Goal: Task Accomplishment & Management: Use online tool/utility

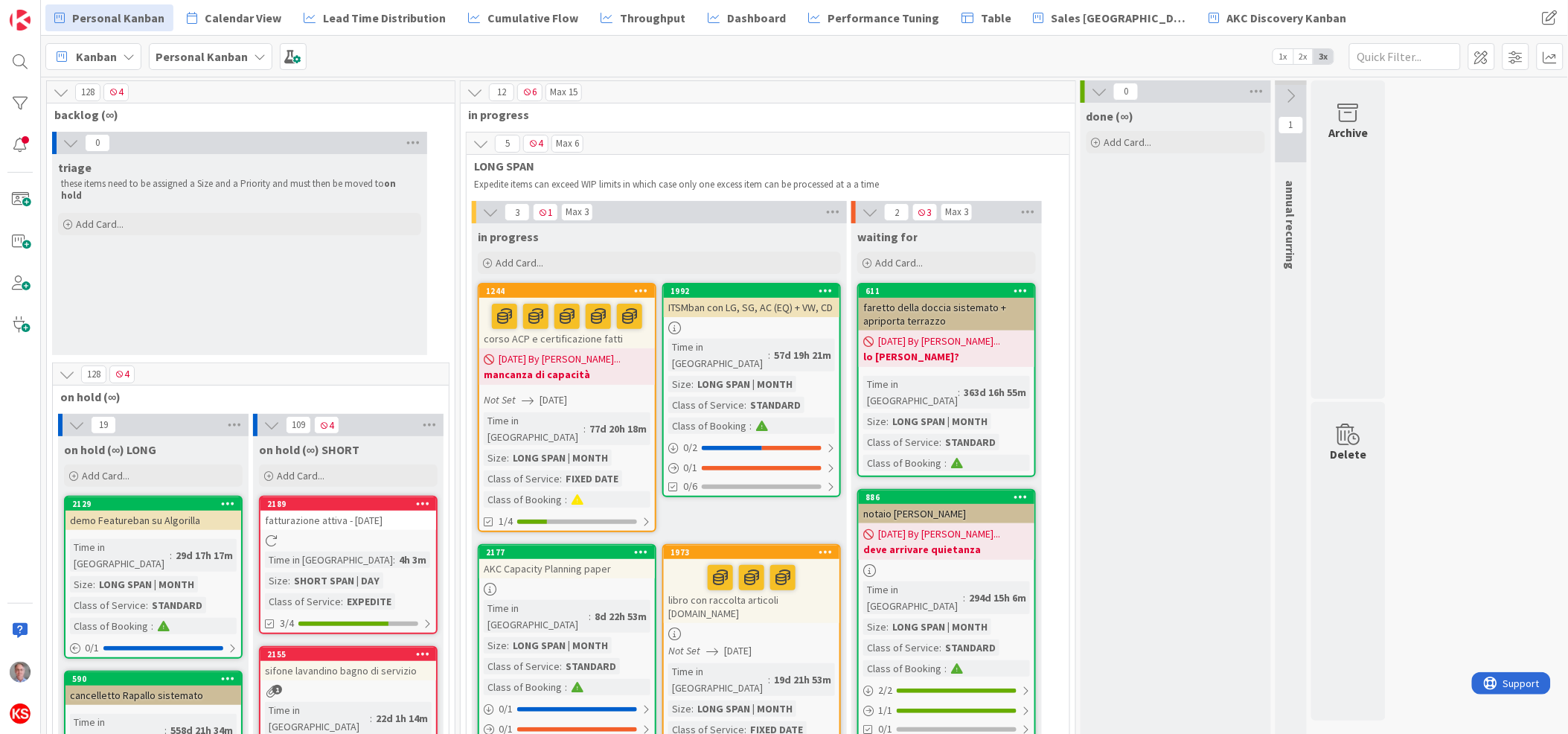
scroll to position [1346, 0]
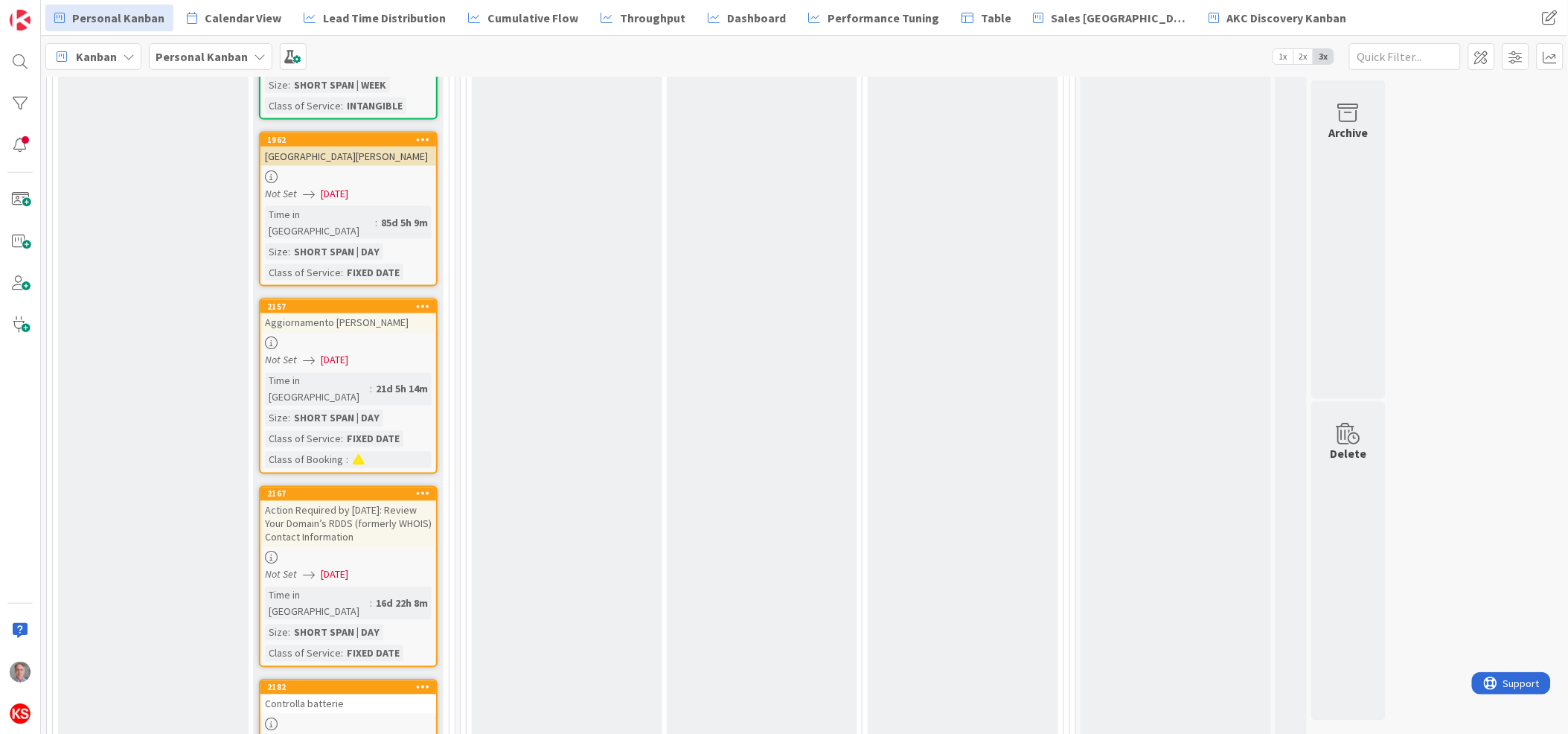
scroll to position [2801, 0]
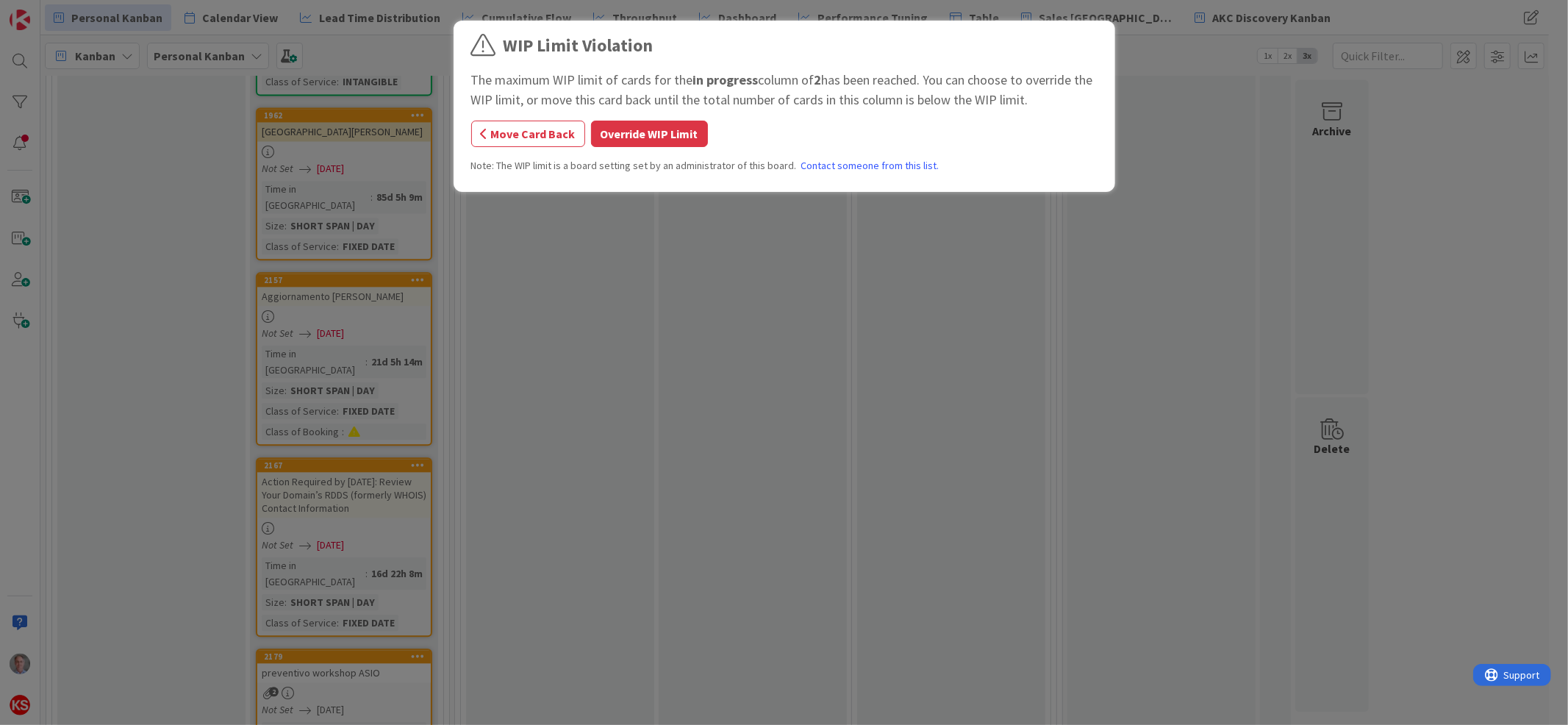
click at [666, 137] on button "Override WIP Limit" at bounding box center [650, 134] width 117 height 26
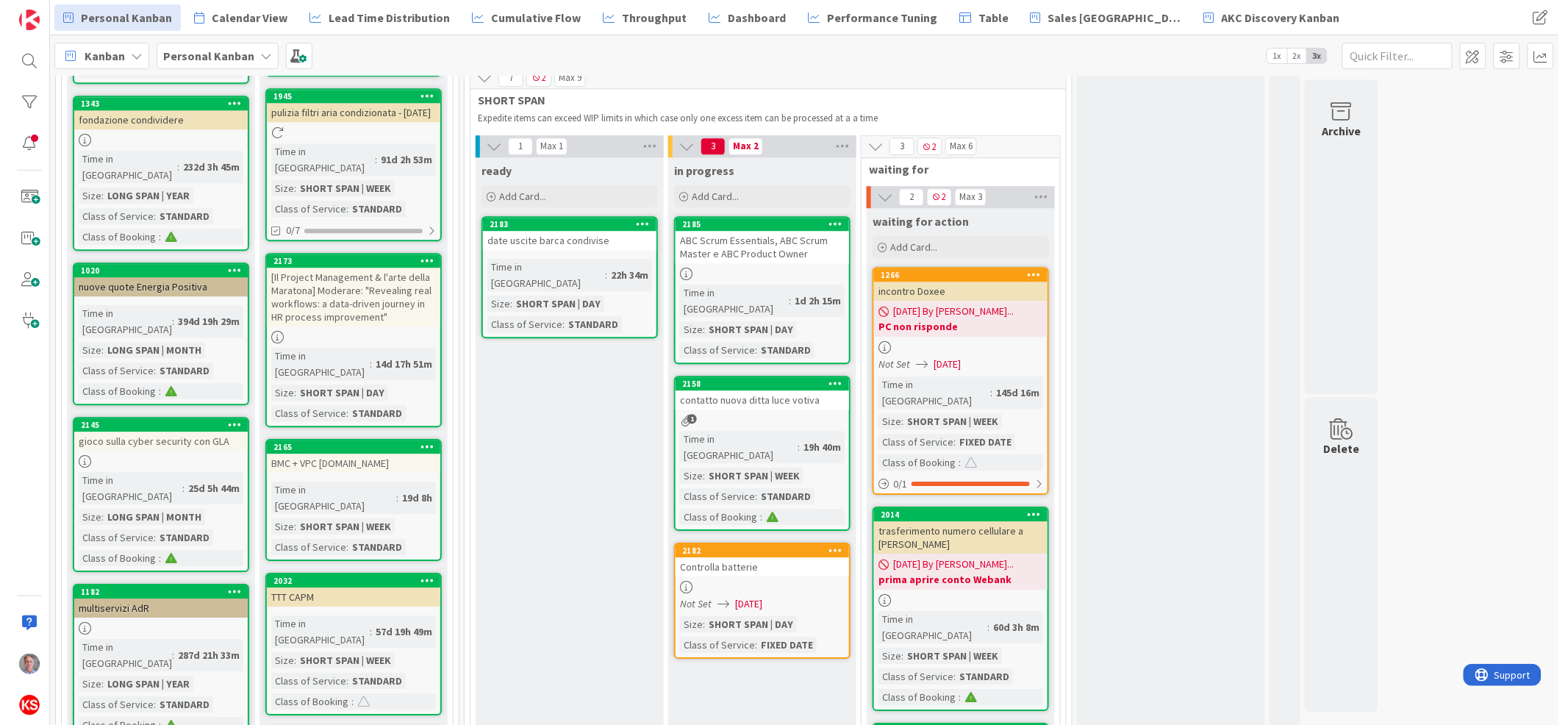
scroll to position [1251, 0]
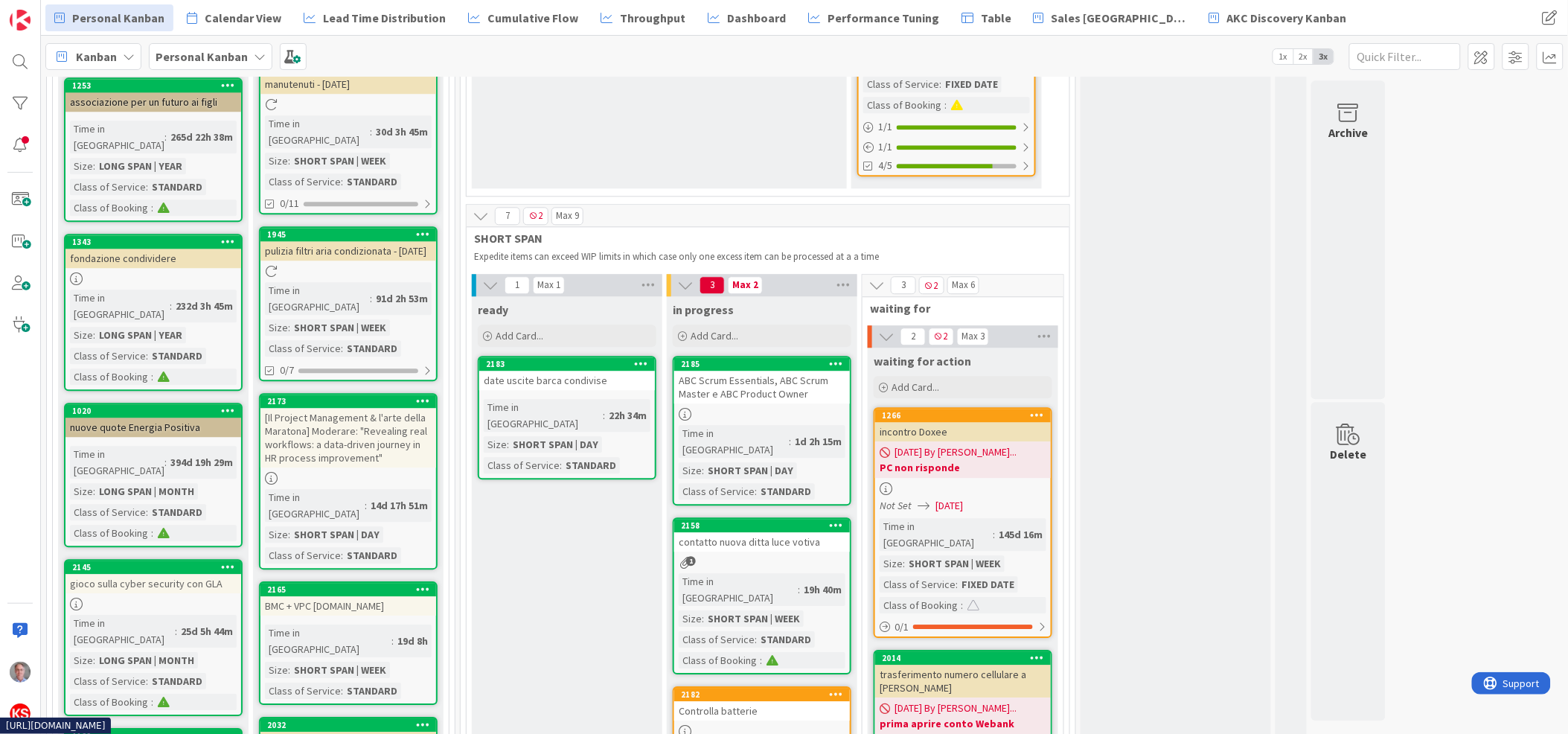
click at [770, 701] on div "Controlla batterie" at bounding box center [762, 710] width 176 height 19
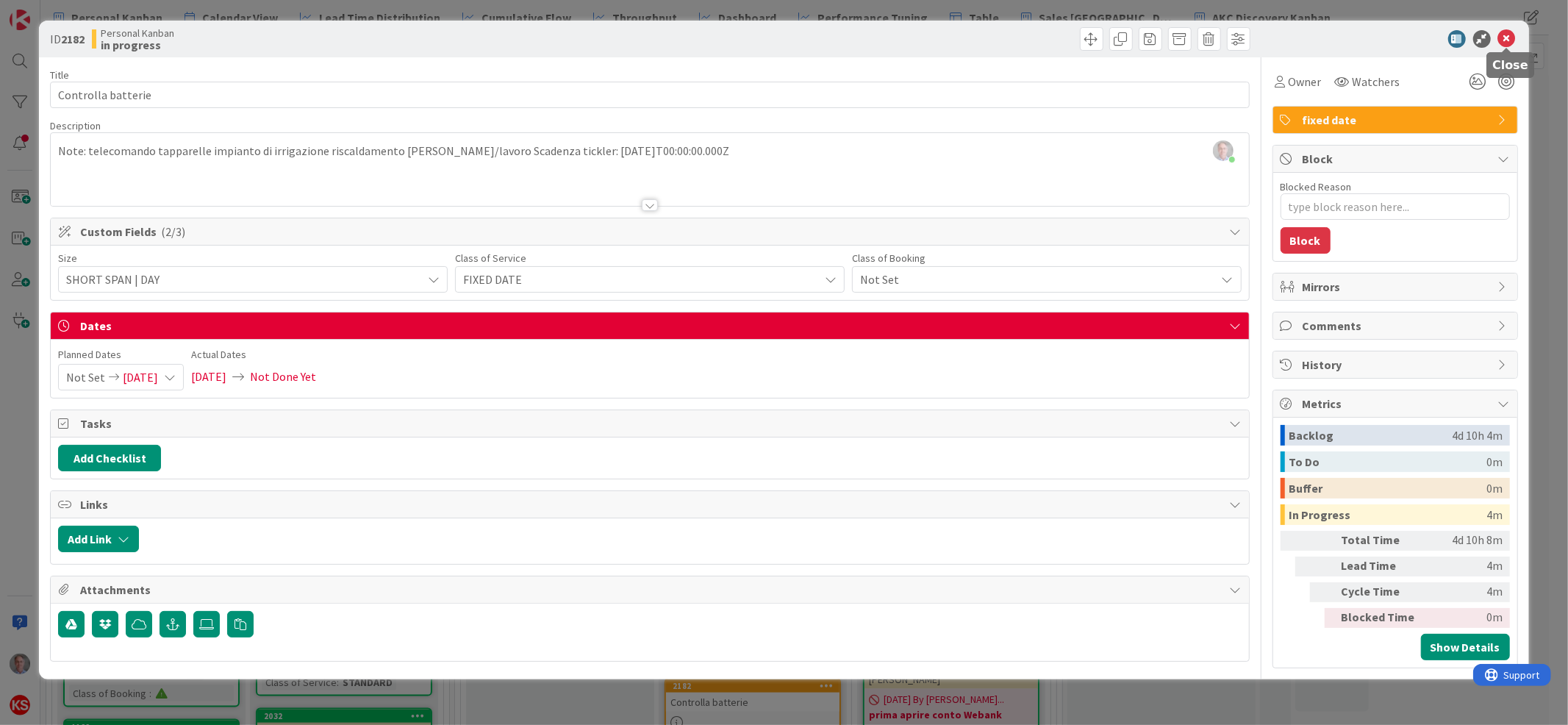
click at [1509, 32] on icon at bounding box center [1506, 38] width 17 height 17
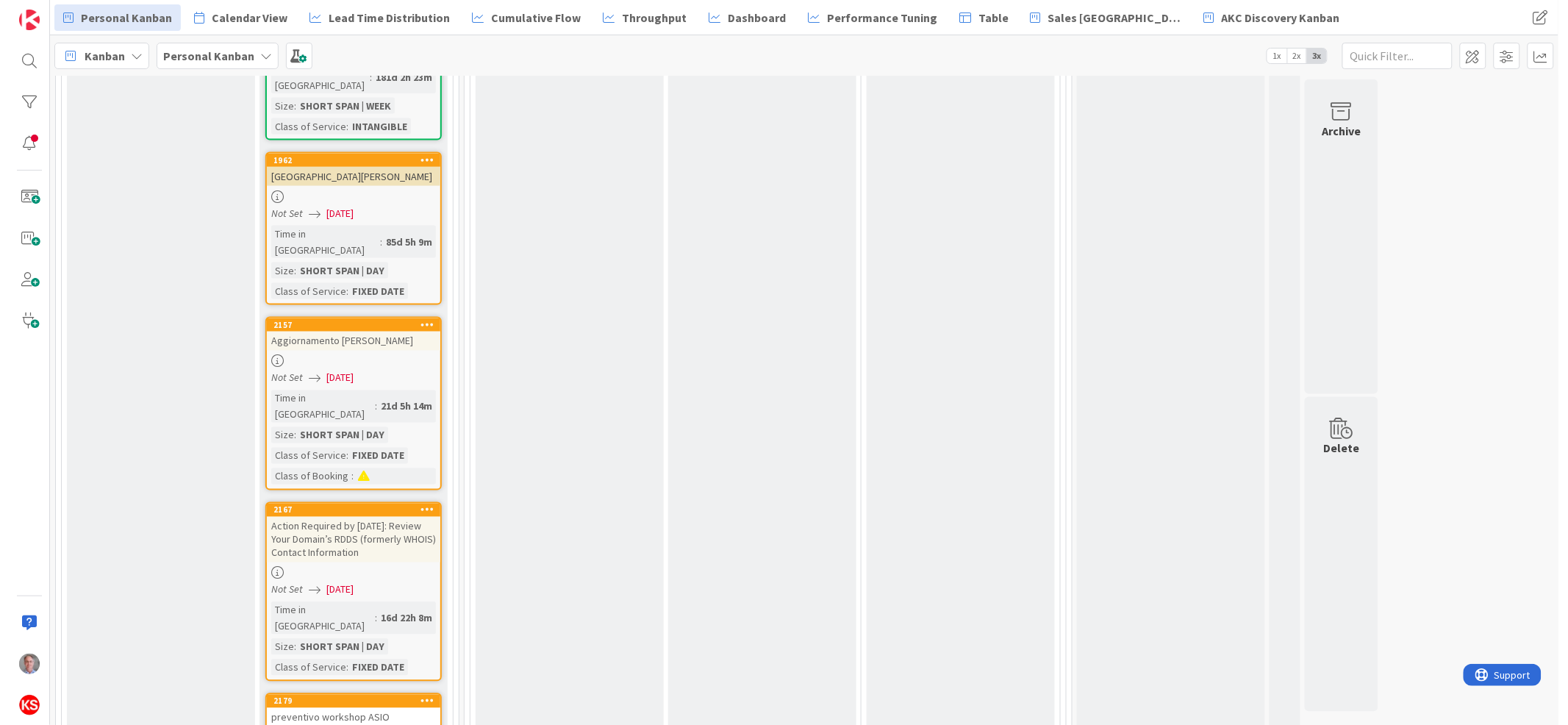
scroll to position [2698, 0]
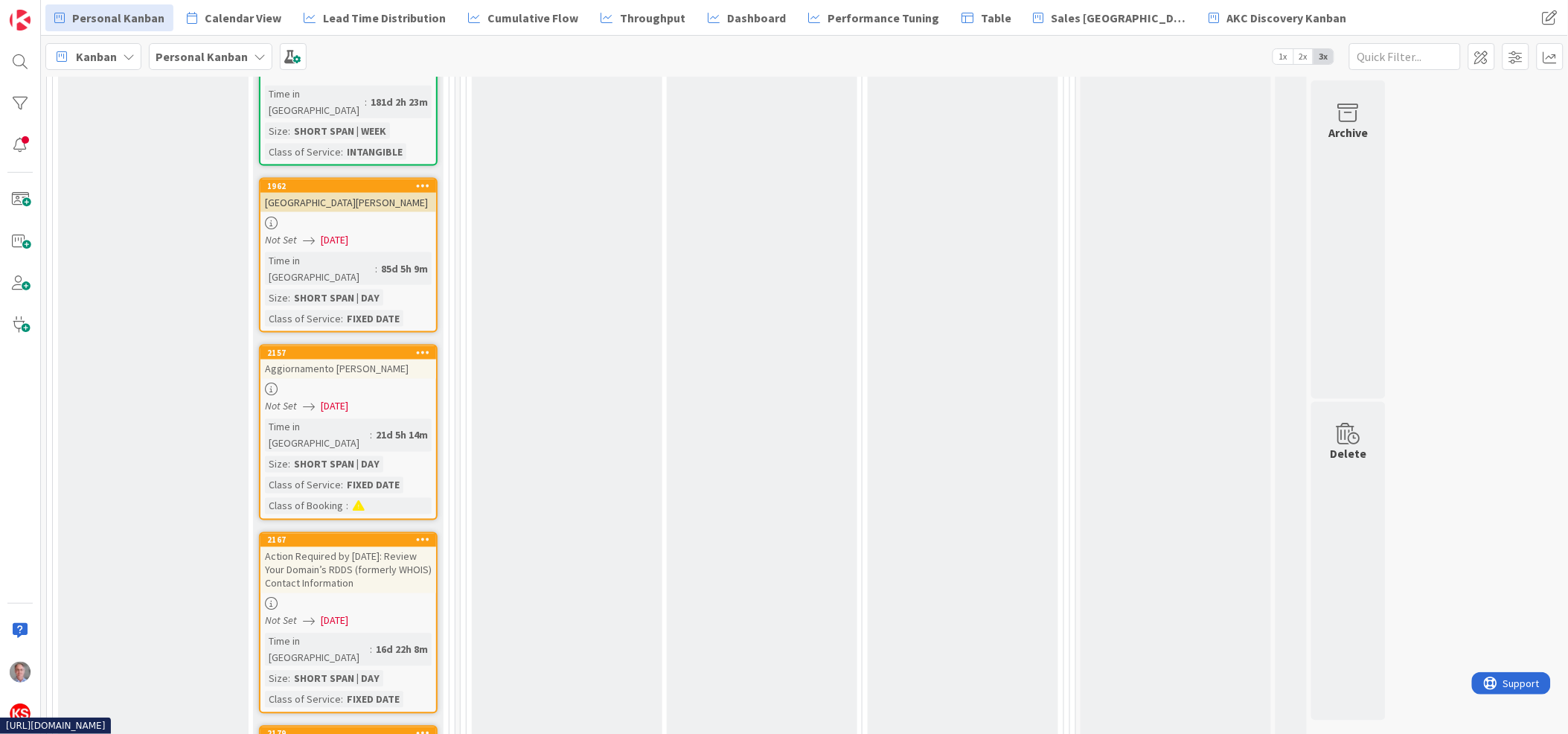
click at [356, 547] on div "Action Required by [DATE]: Review Your Domain’s RDDS (formerly WHOIS) Contact I…" at bounding box center [348, 570] width 176 height 46
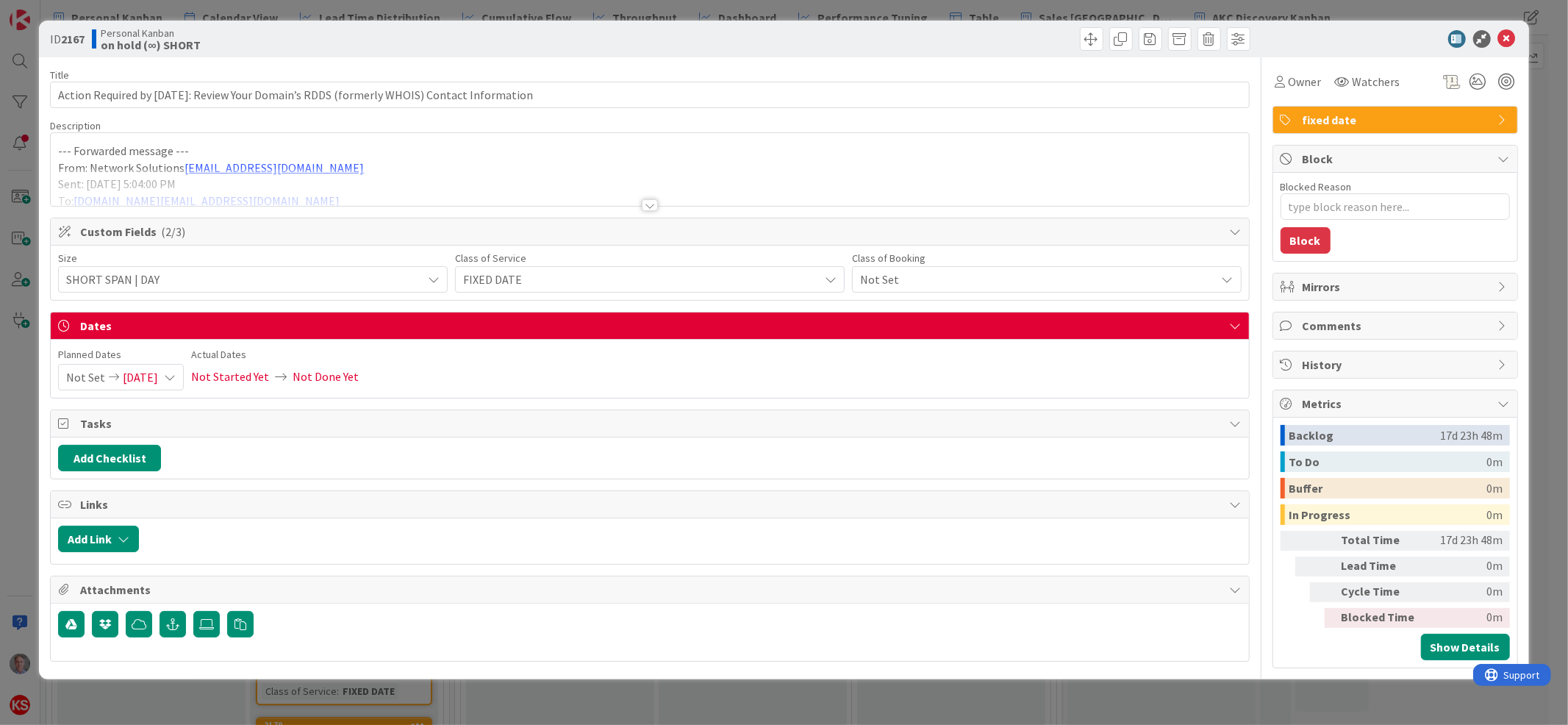
click at [645, 201] on div at bounding box center [650, 205] width 17 height 12
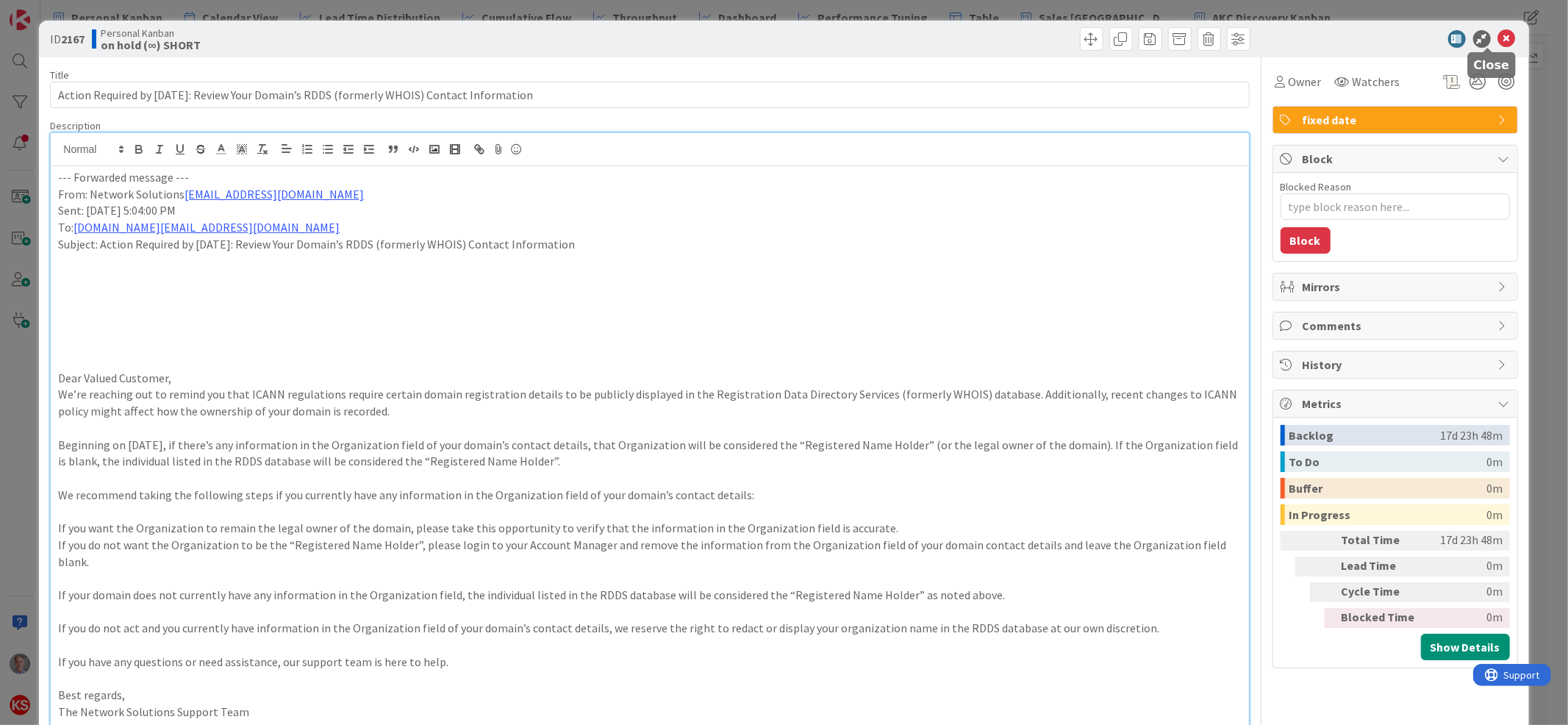
click at [1498, 34] on icon at bounding box center [1506, 38] width 17 height 17
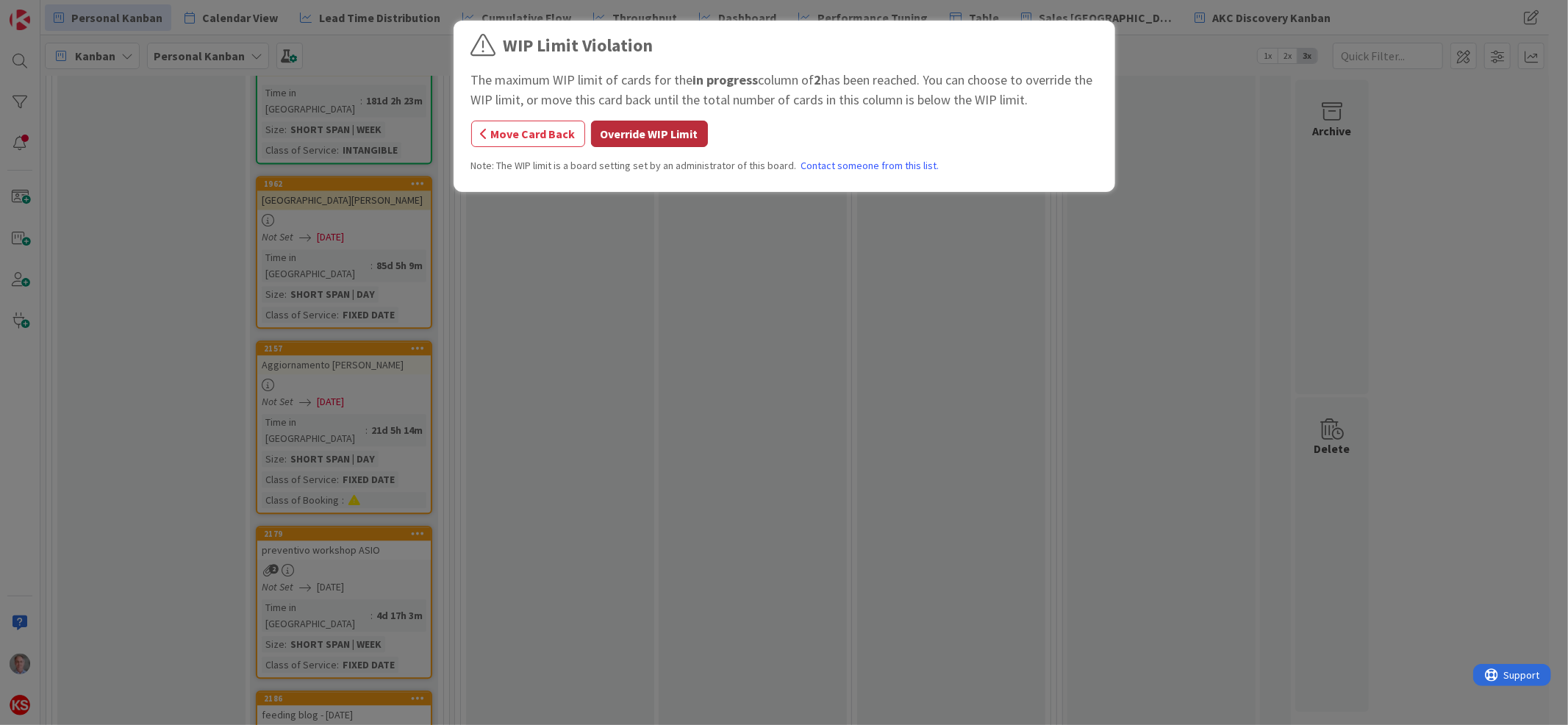
click at [656, 134] on button "Override WIP Limit" at bounding box center [650, 134] width 117 height 26
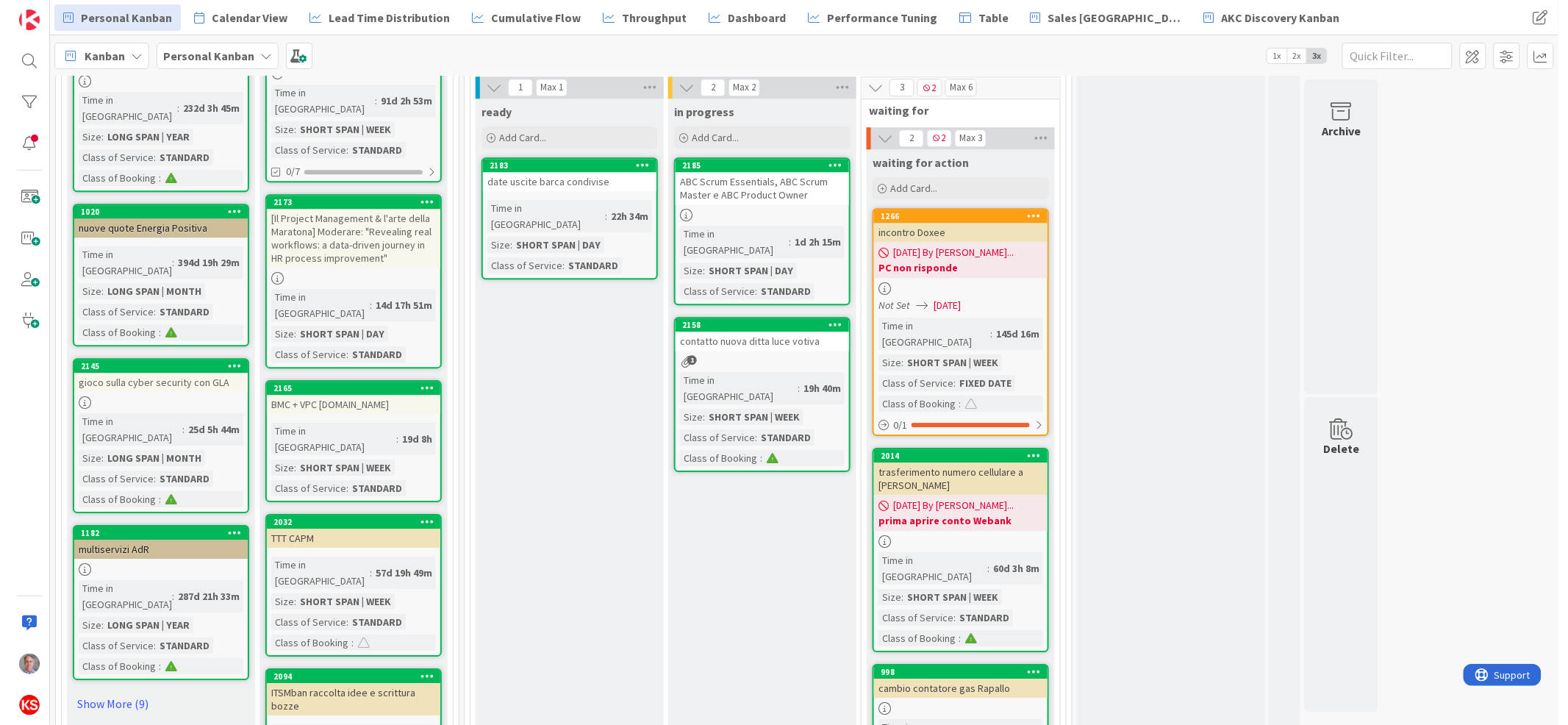
scroll to position [1400, 0]
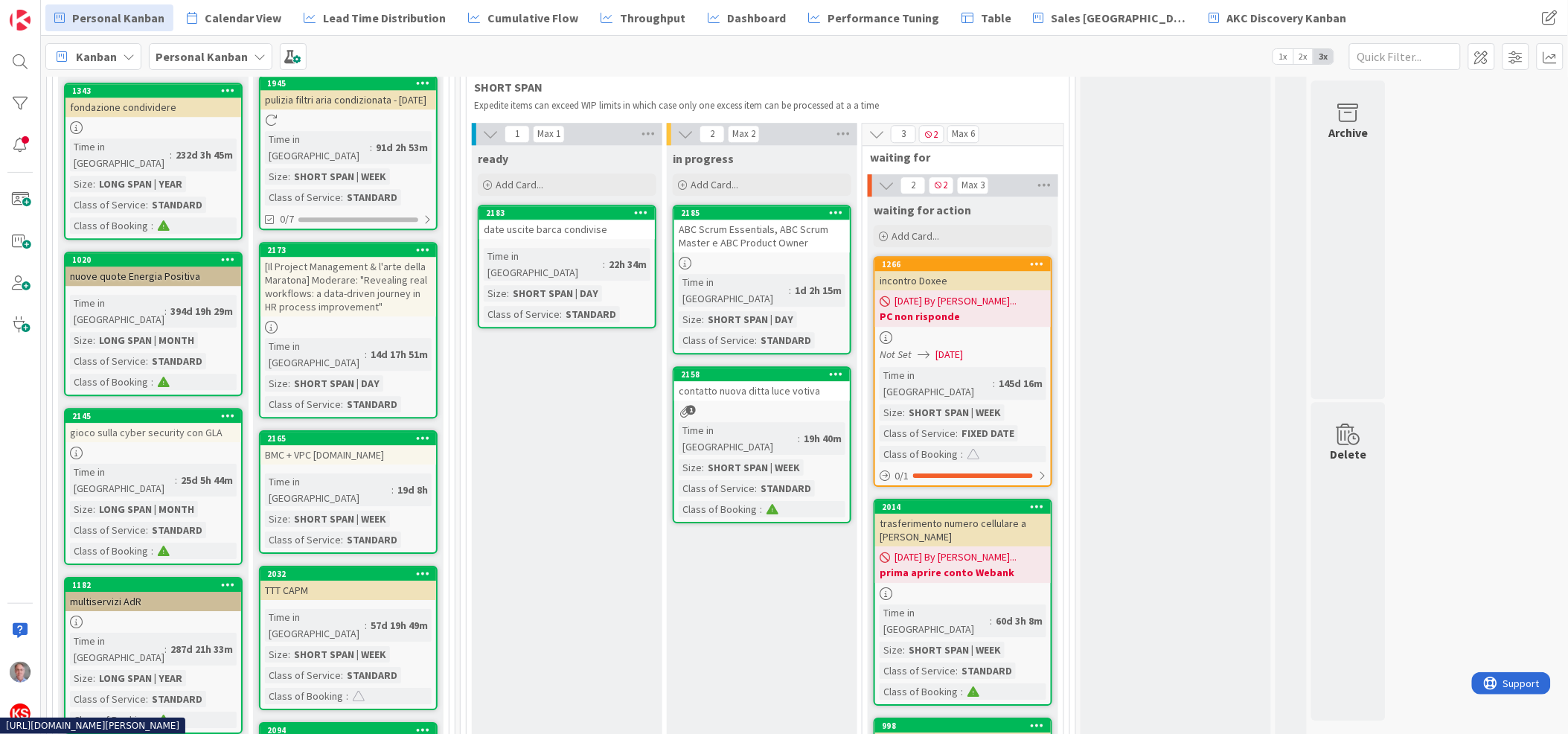
click at [770, 381] on div "contatto nuova ditta luce votiva" at bounding box center [762, 390] width 176 height 19
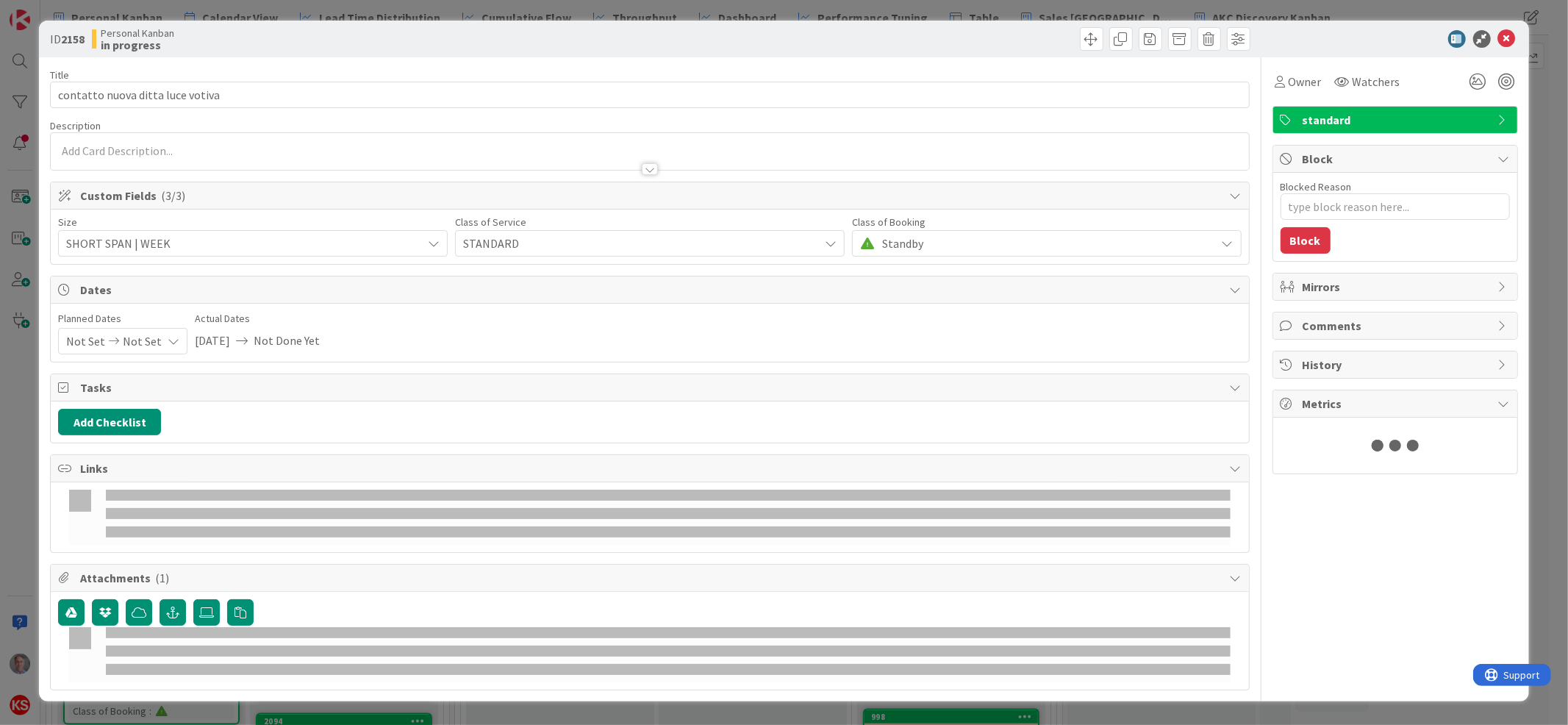
type textarea "x"
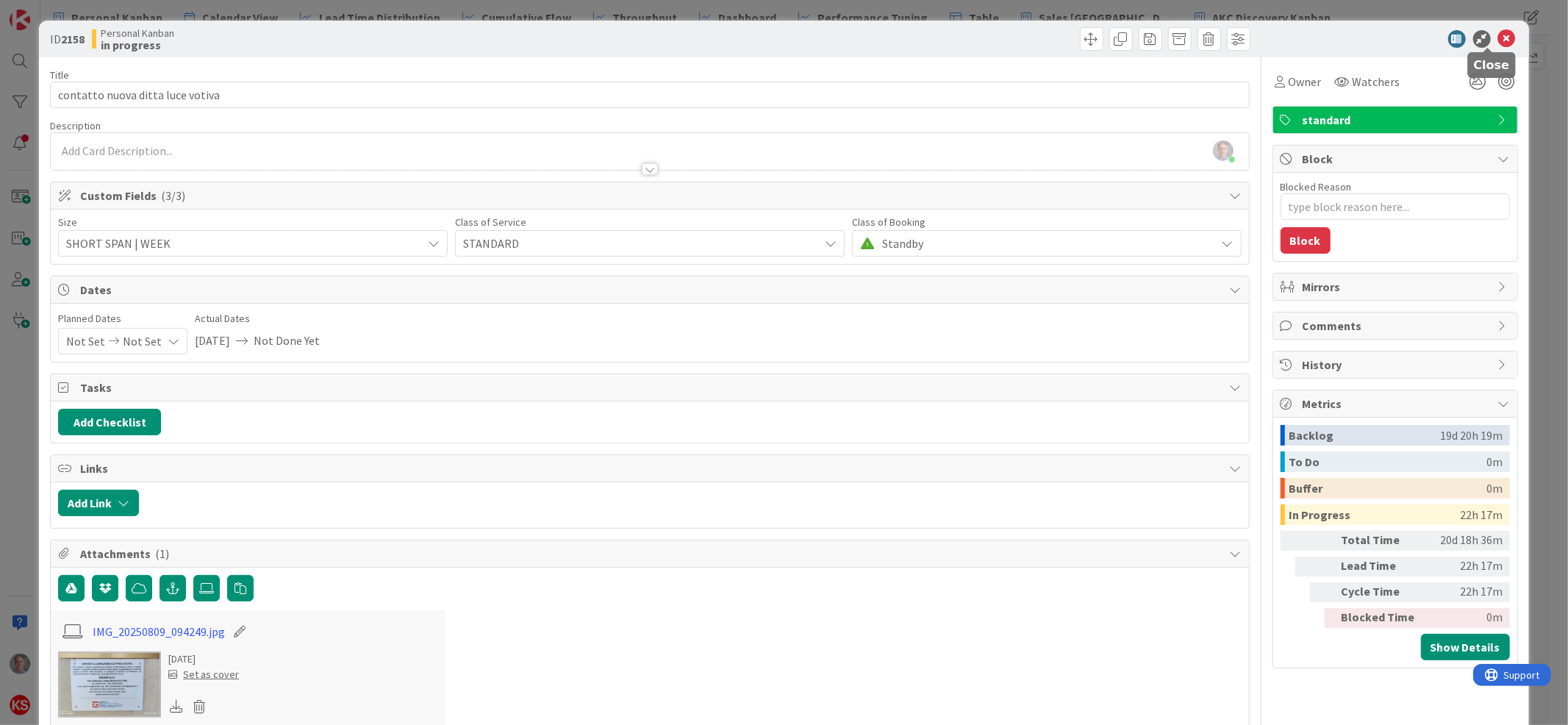
click at [1498, 41] on icon at bounding box center [1506, 38] width 17 height 17
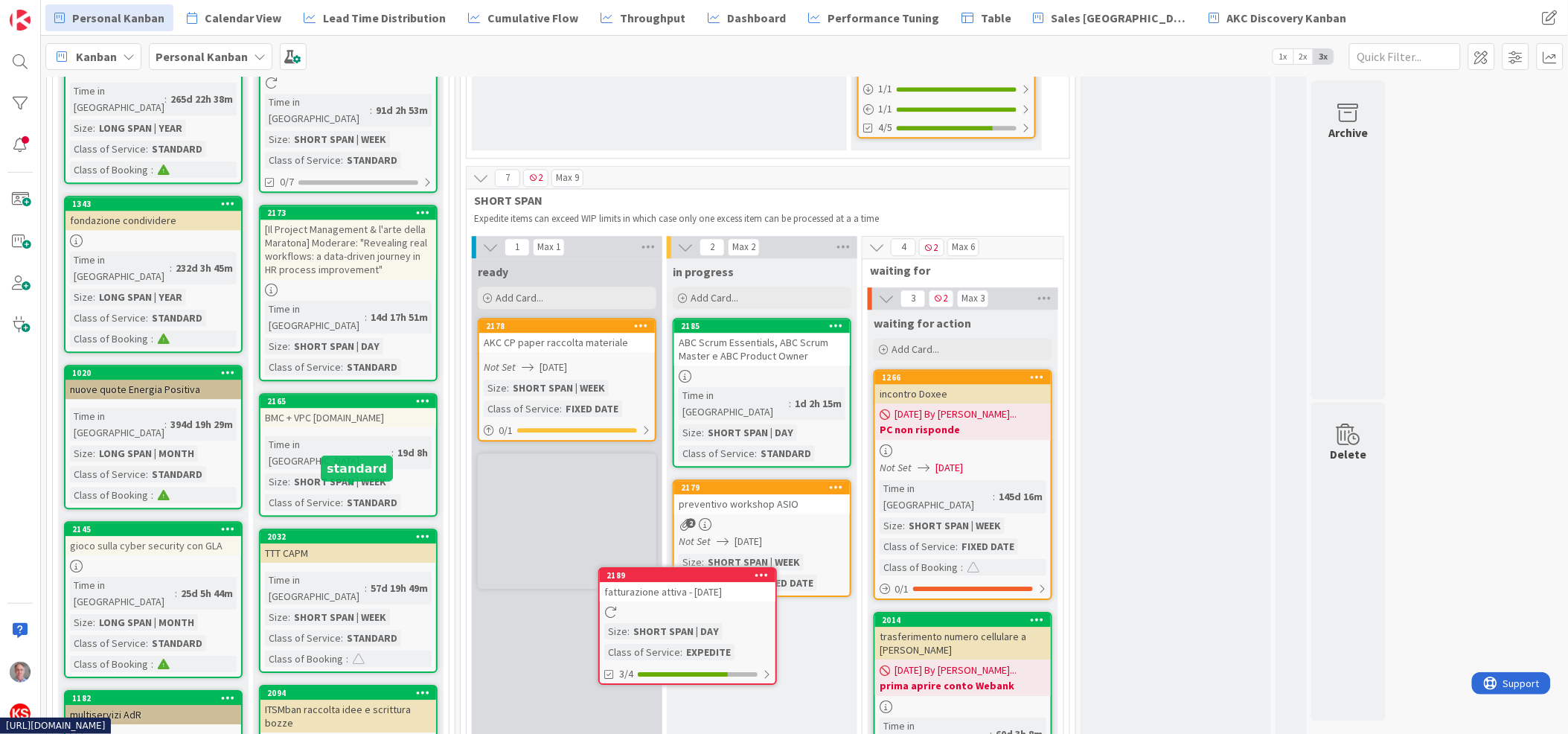
scroll to position [1350, 0]
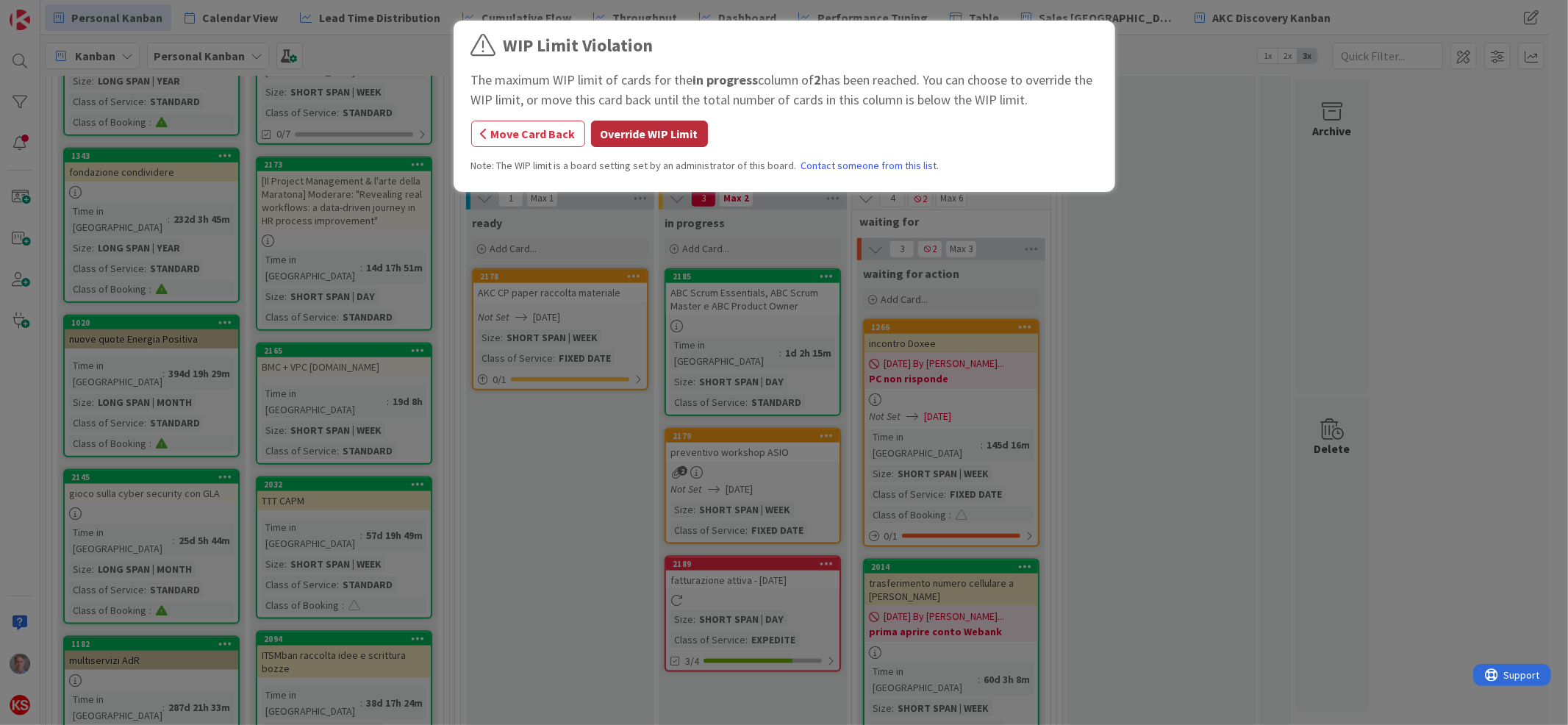
click at [659, 129] on button "Override WIP Limit" at bounding box center [650, 134] width 117 height 26
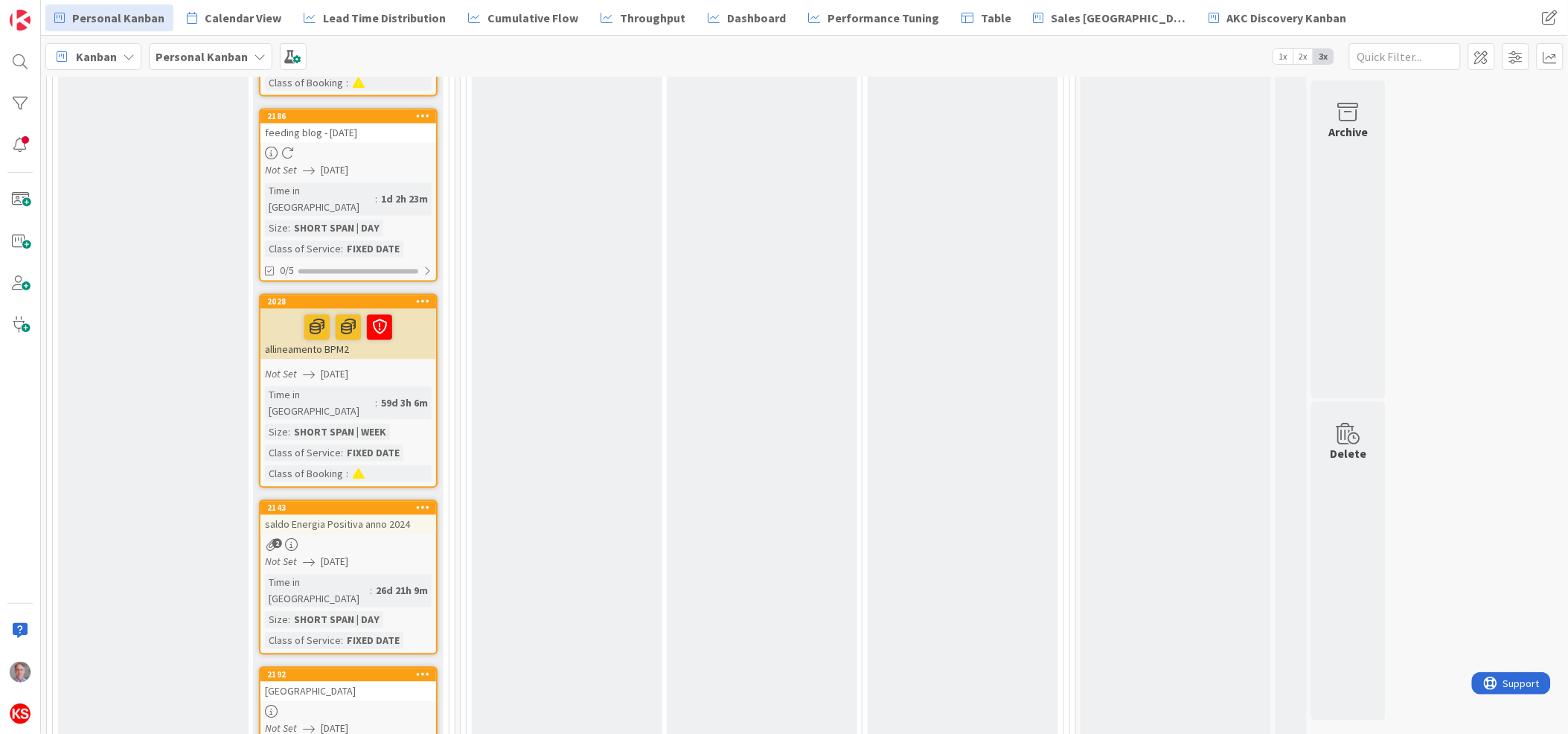
scroll to position [0, 0]
